Goal: Navigation & Orientation: Find specific page/section

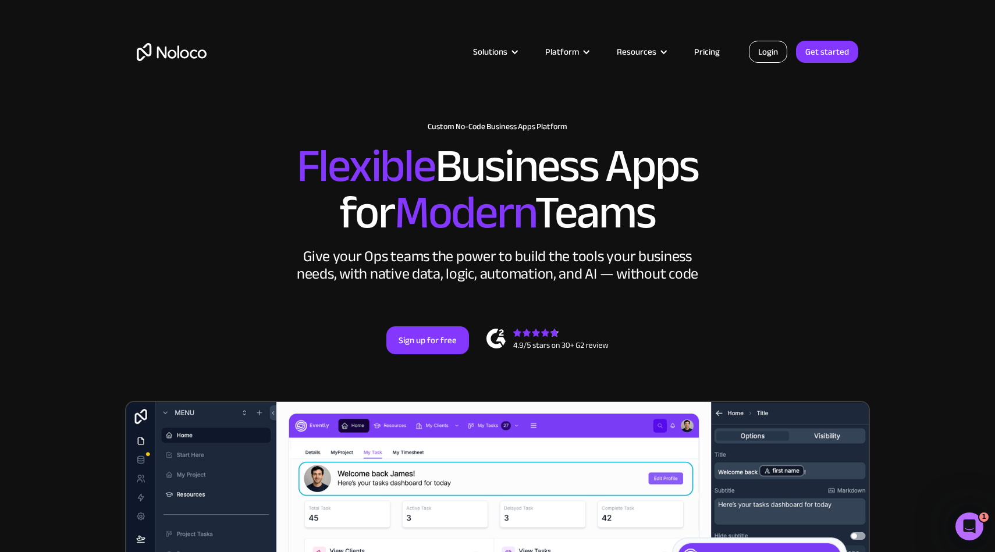
click at [778, 54] on link "Login" at bounding box center [768, 52] width 38 height 22
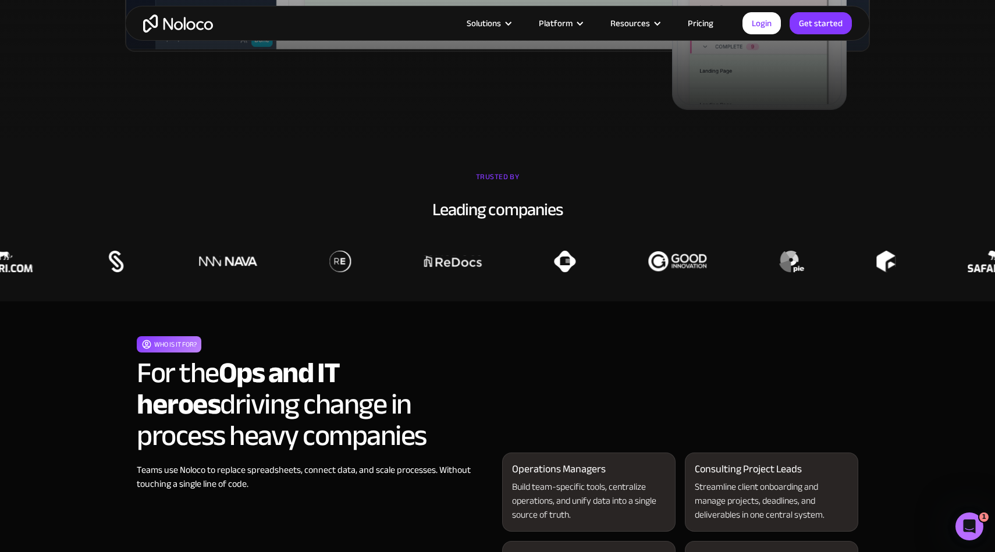
scroll to position [996, 0]
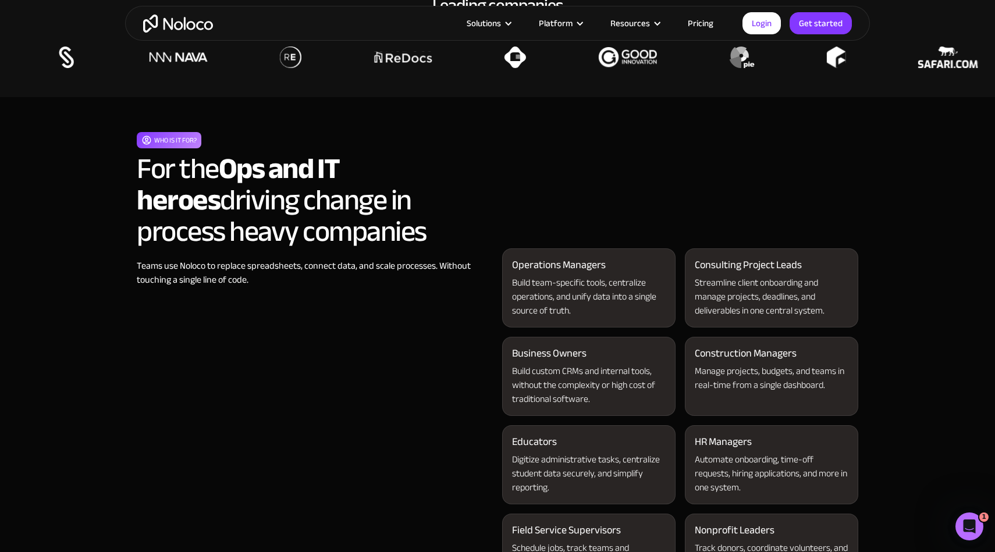
click at [699, 23] on link "Pricing" at bounding box center [700, 23] width 55 height 15
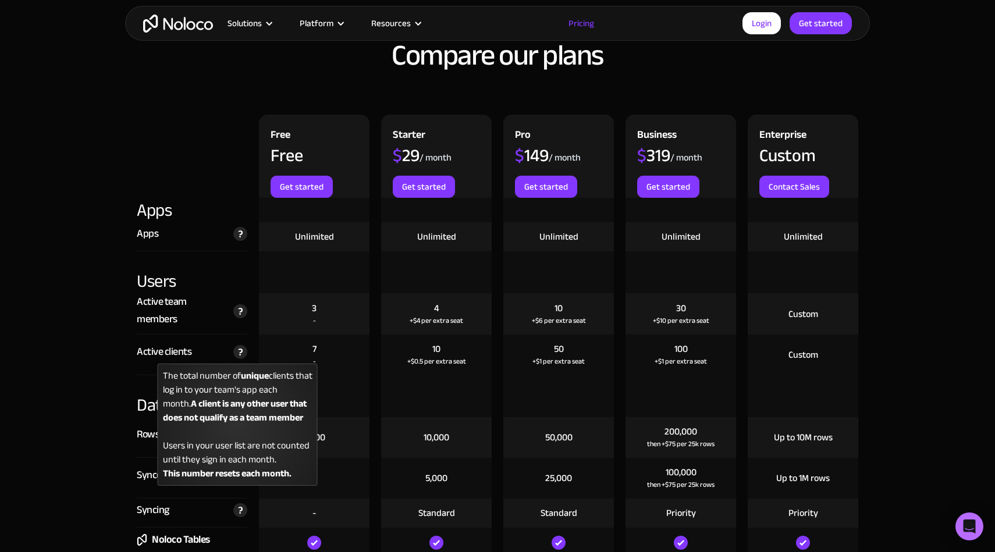
scroll to position [1231, 0]
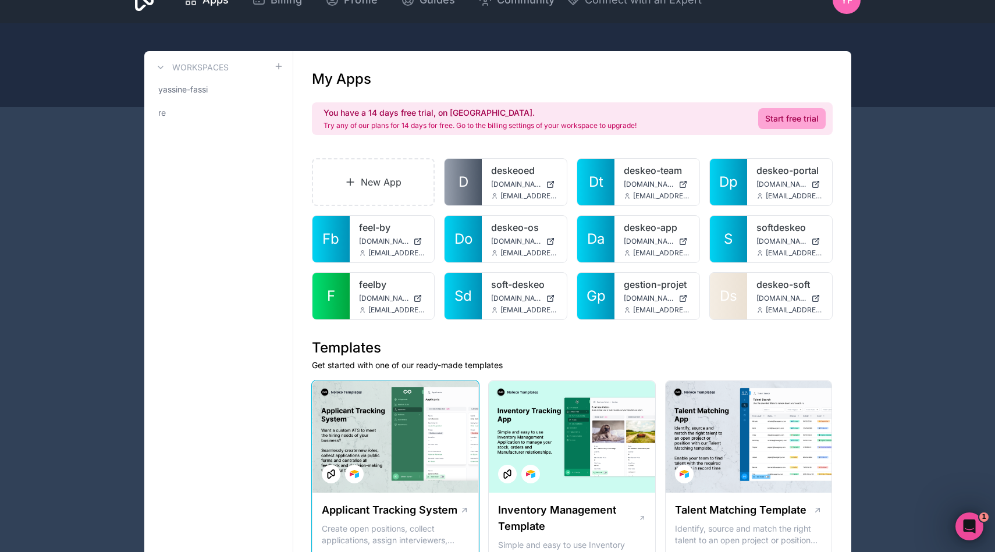
scroll to position [44, 0]
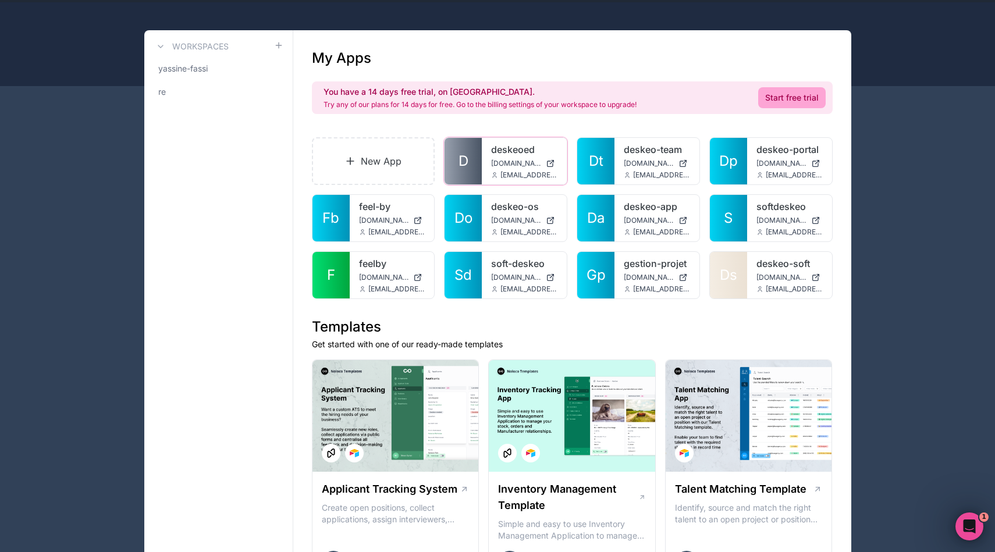
click at [506, 153] on link "deskeoed" at bounding box center [524, 150] width 66 height 14
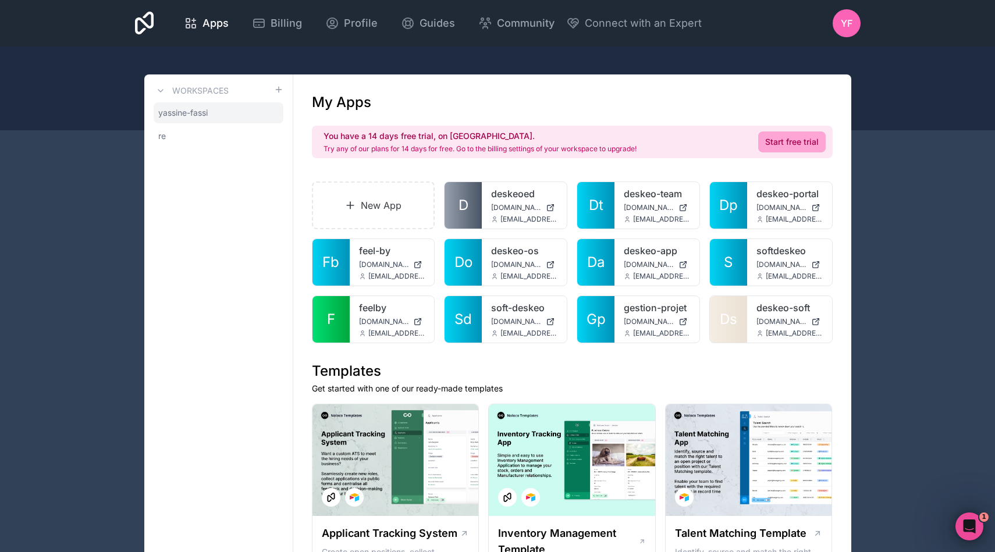
click at [198, 112] on span "yassine-fassi" at bounding box center [182, 113] width 49 height 12
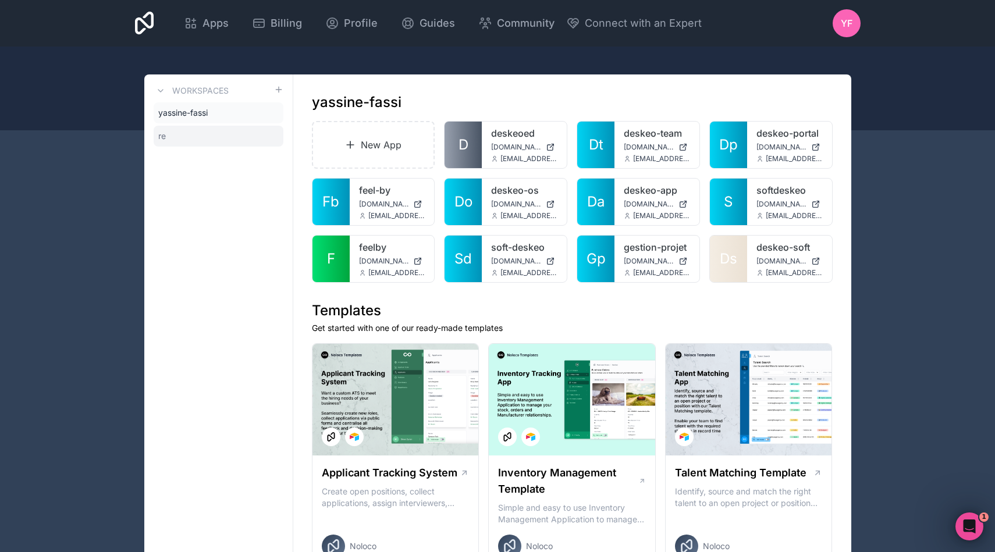
click at [191, 140] on link "re" at bounding box center [219, 136] width 130 height 21
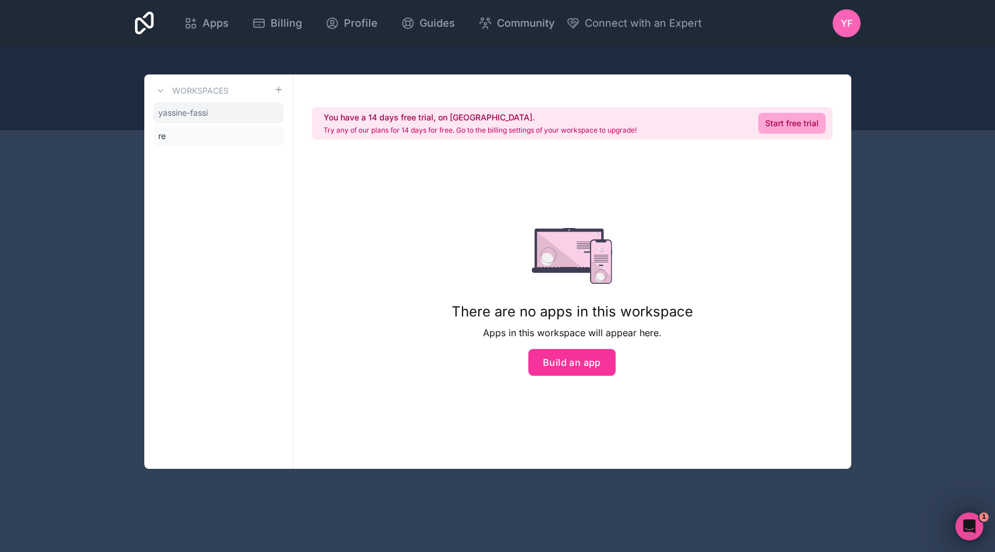
click at [201, 113] on span "yassine-fassi" at bounding box center [182, 113] width 49 height 12
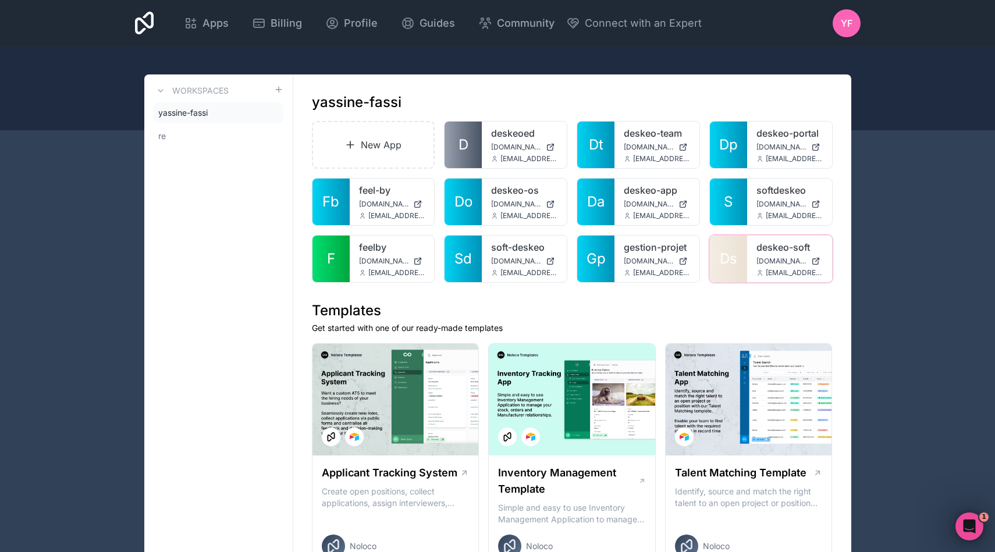
click at [776, 243] on link "deskeo-soft" at bounding box center [789, 247] width 66 height 14
